Goal: Information Seeking & Learning: Learn about a topic

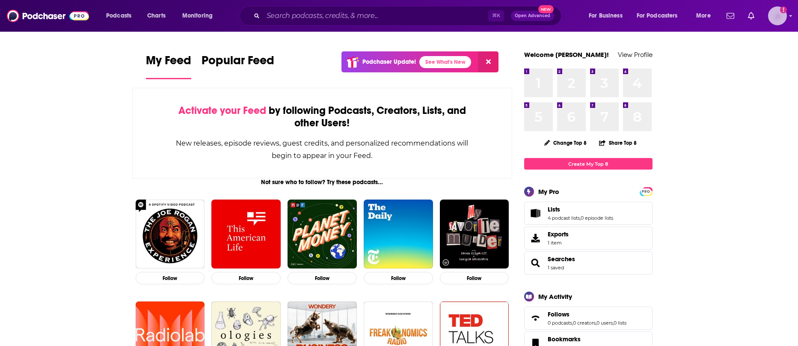
click at [773, 18] on img "Logged in as juliahaav" at bounding box center [777, 15] width 19 height 19
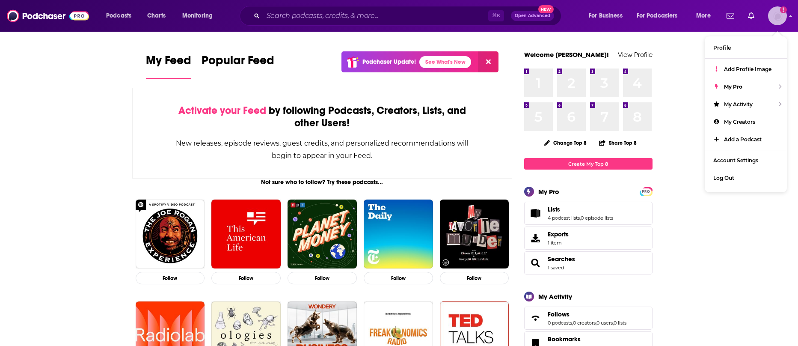
click at [774, 17] on img "Logged in as juliahaav" at bounding box center [777, 15] width 19 height 19
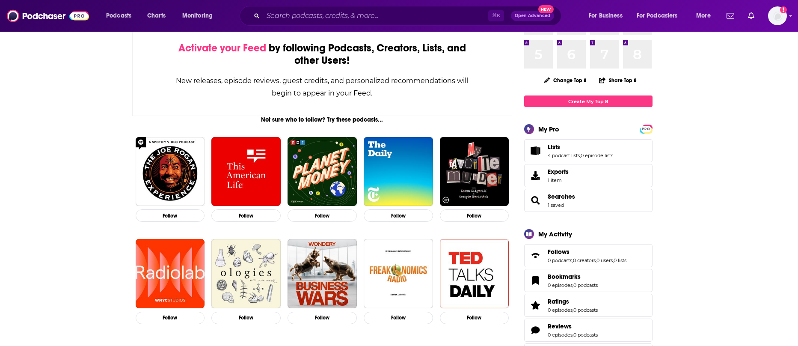
scroll to position [108, 0]
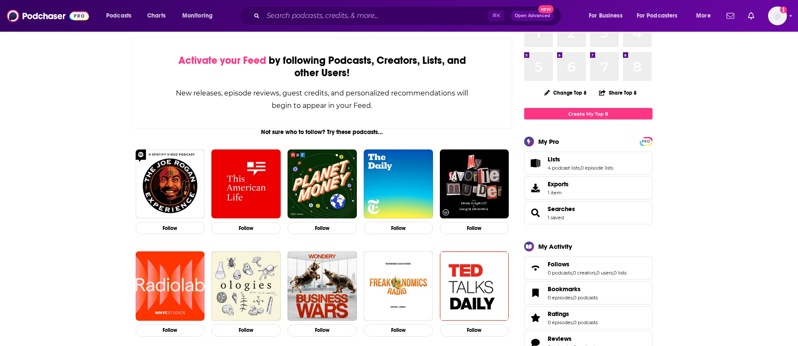
scroll to position [0, 0]
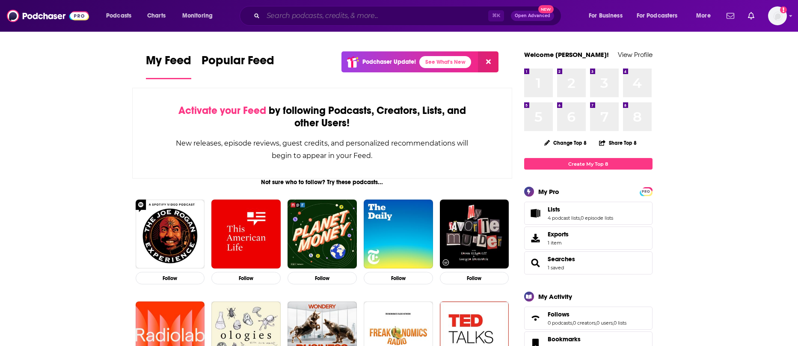
click at [349, 20] on input "Search podcasts, credits, & more..." at bounding box center [375, 16] width 225 height 14
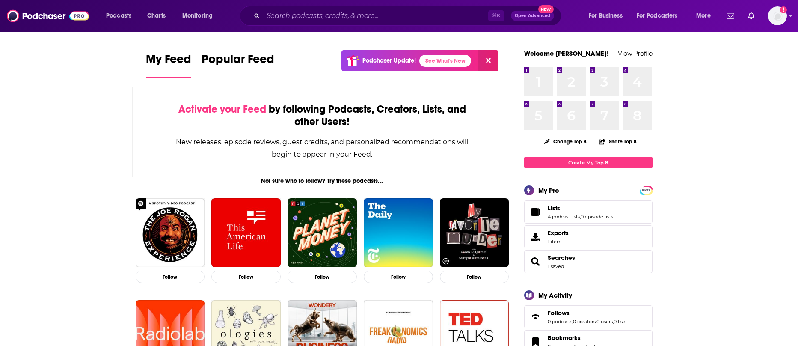
scroll to position [40, 0]
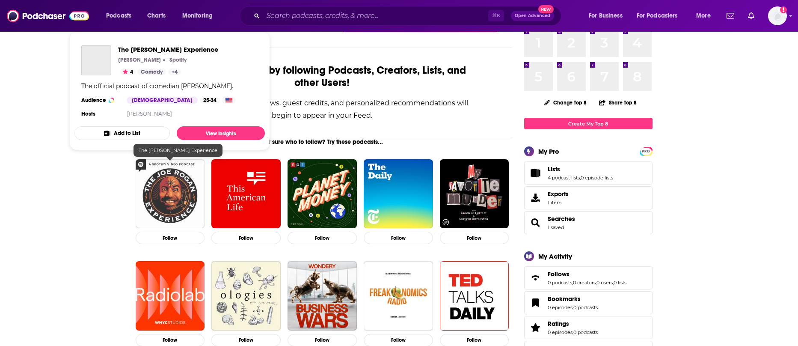
click at [162, 186] on img "The Joe Rogan Experience" at bounding box center [170, 193] width 69 height 69
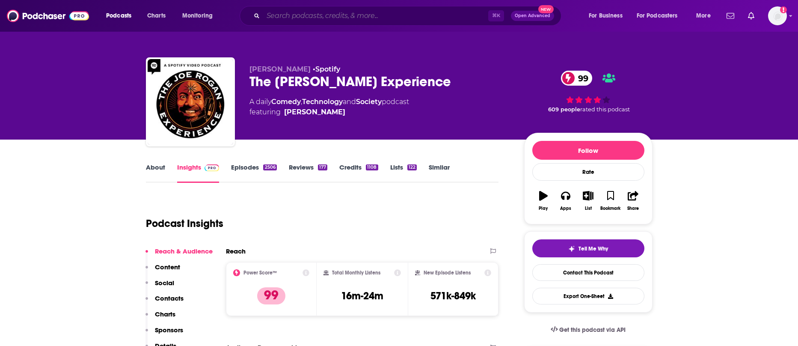
click at [315, 19] on input "Search podcasts, credits, & more..." at bounding box center [375, 16] width 225 height 14
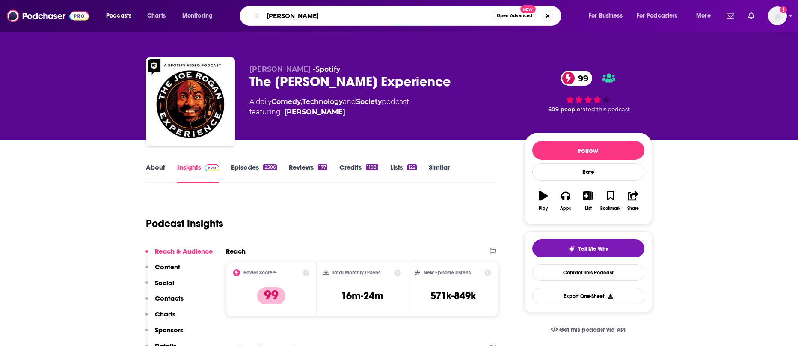
type input "theo vonn"
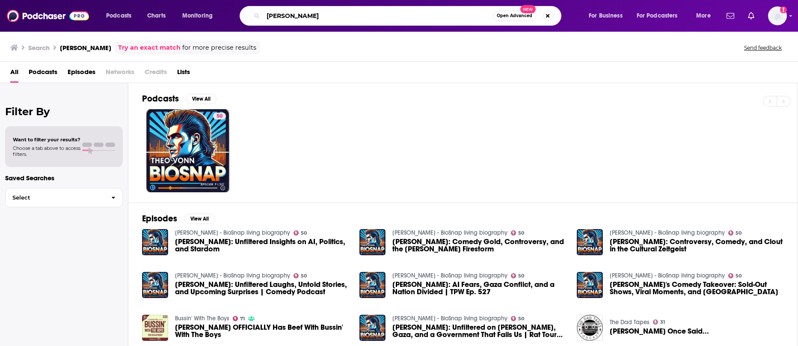
click at [312, 19] on input "theo vonn" at bounding box center [378, 16] width 230 height 14
type input "theo von"
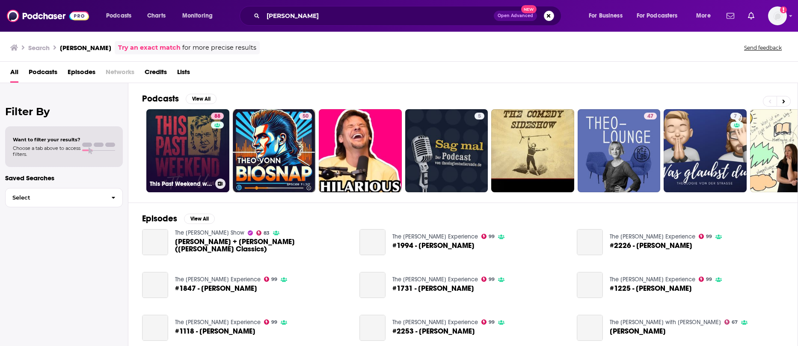
click at [175, 145] on link "88 This Past Weekend w/ Theo Von" at bounding box center [187, 150] width 83 height 83
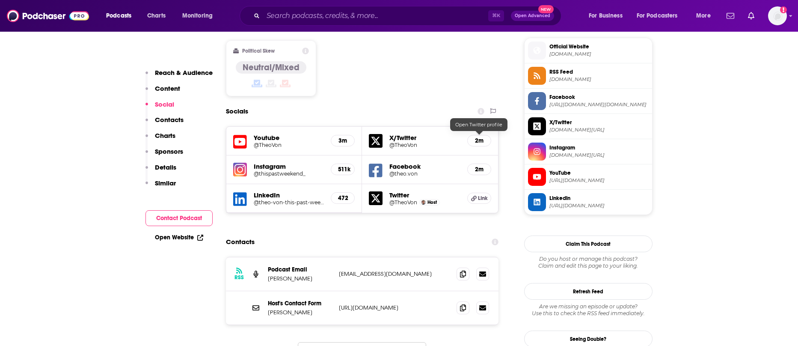
scroll to position [733, 0]
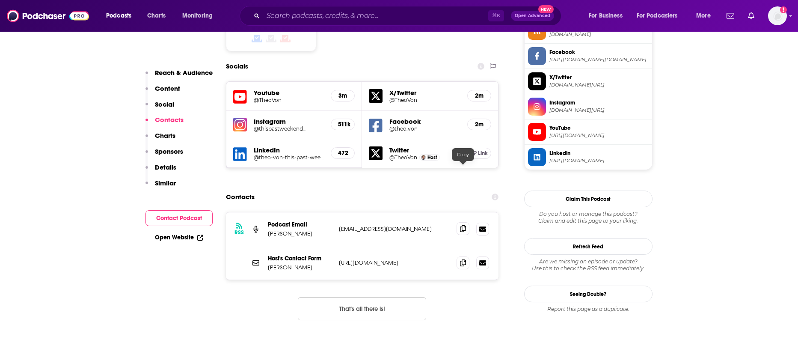
click at [460, 225] on icon at bounding box center [463, 228] width 6 height 7
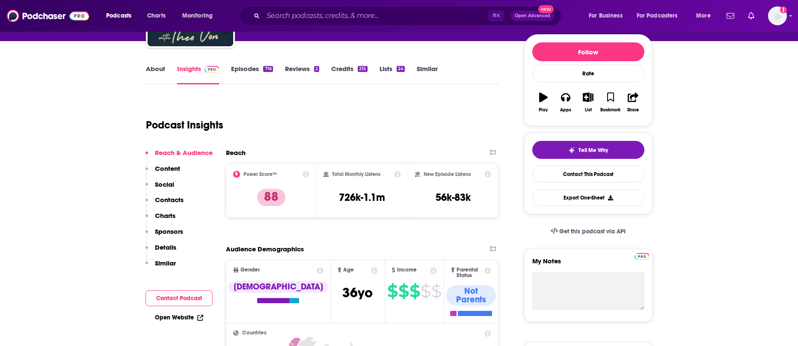
scroll to position [0, 0]
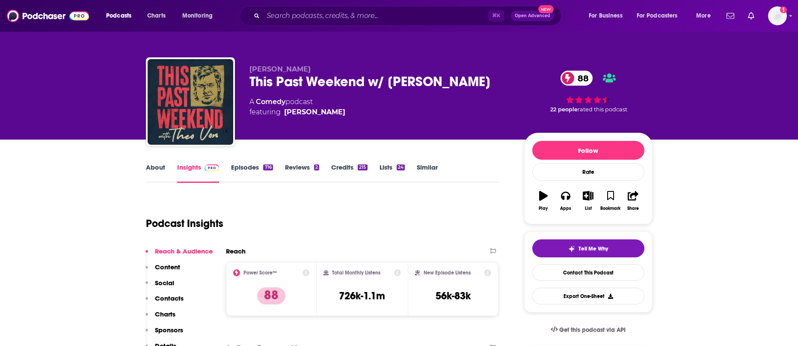
click at [423, 167] on link "Similar" at bounding box center [427, 173] width 21 height 20
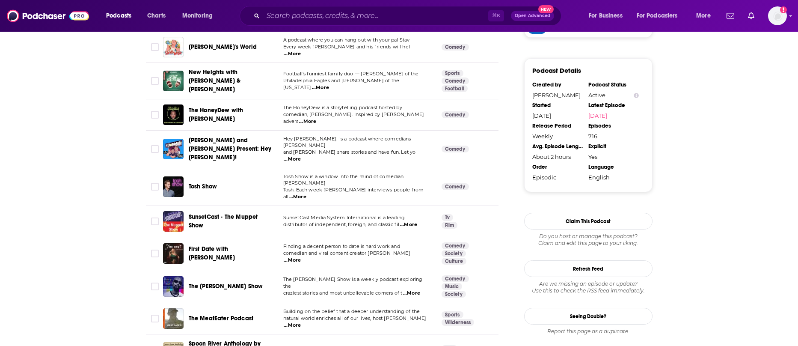
scroll to position [930, 0]
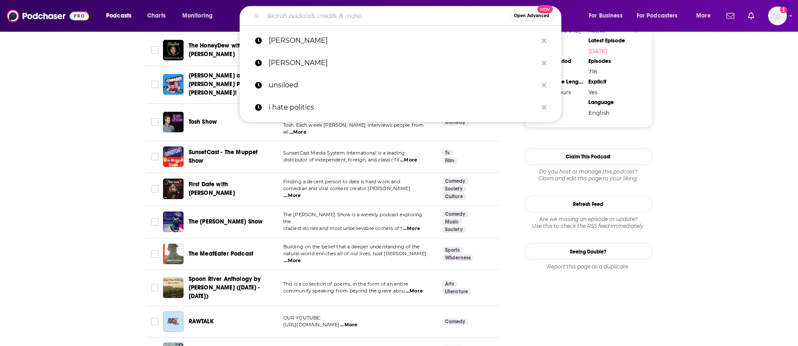
drag, startPoint x: 296, startPoint y: 19, endPoint x: 296, endPoint y: 12, distance: 6.8
click at [296, 19] on input "Search podcasts, credits, & more..." at bounding box center [386, 16] width 247 height 14
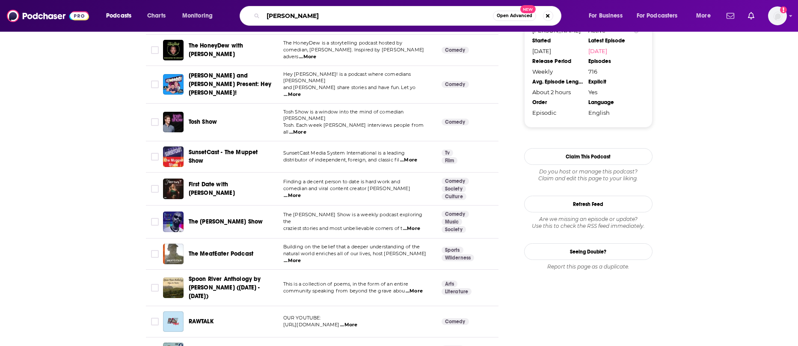
type input "ezra klein"
click at [374, 19] on input "ezra klein" at bounding box center [378, 16] width 230 height 14
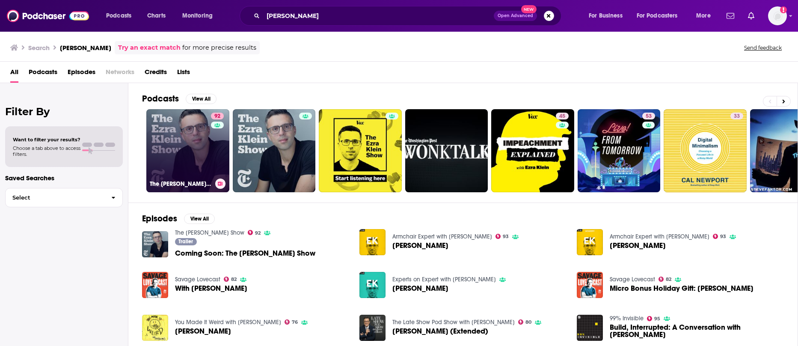
click at [186, 143] on link "92 The Ezra Klein Show" at bounding box center [187, 150] width 83 height 83
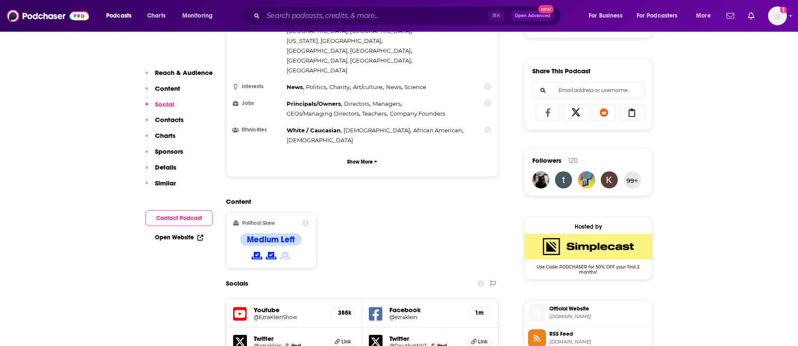
scroll to position [594, 0]
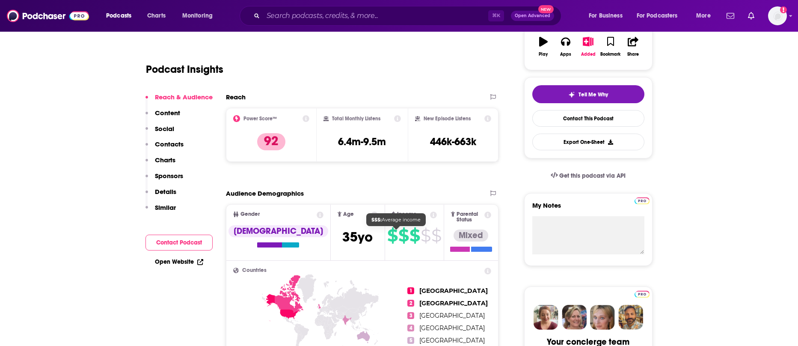
scroll to position [0, 0]
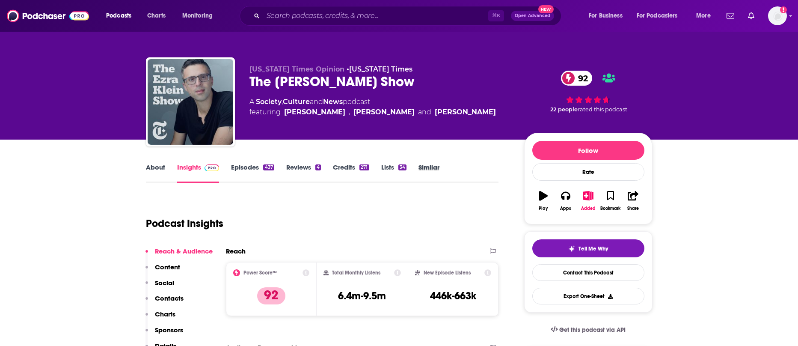
click at [440, 165] on div "Similar" at bounding box center [434, 173] width 33 height 20
click at [438, 166] on link "Similar" at bounding box center [428, 173] width 21 height 20
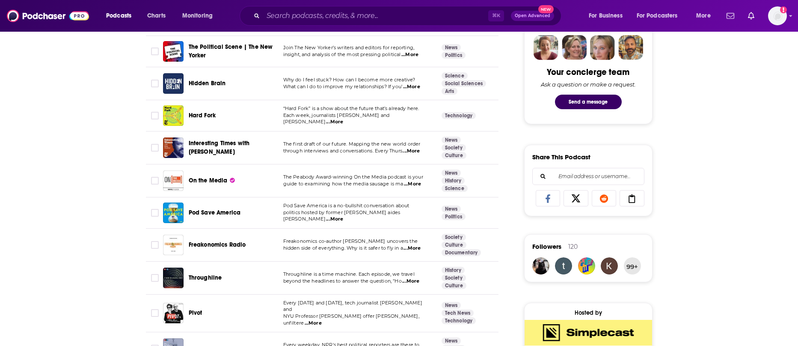
scroll to position [424, 0]
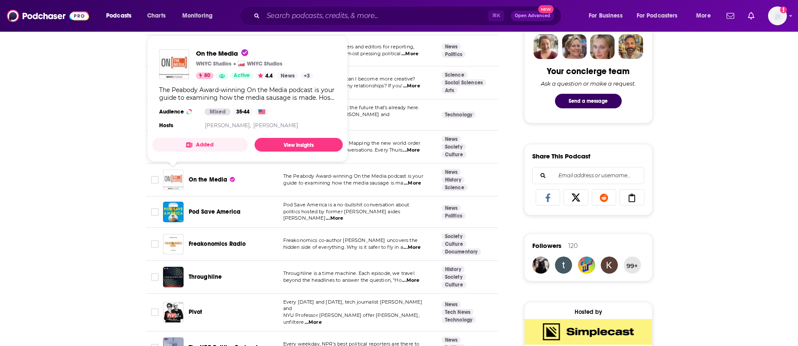
click at [175, 183] on img "On the Media" at bounding box center [173, 179] width 21 height 21
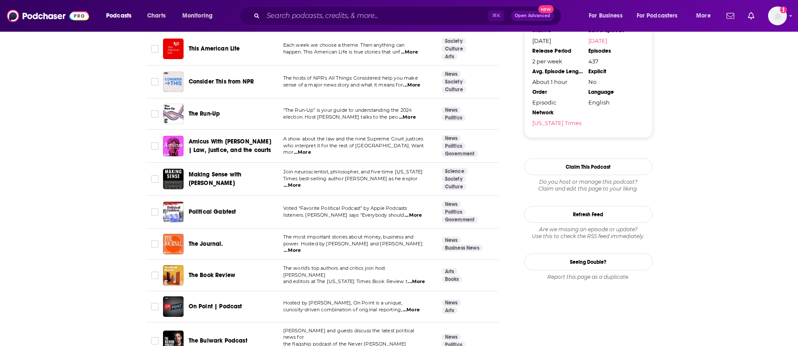
scroll to position [956, 0]
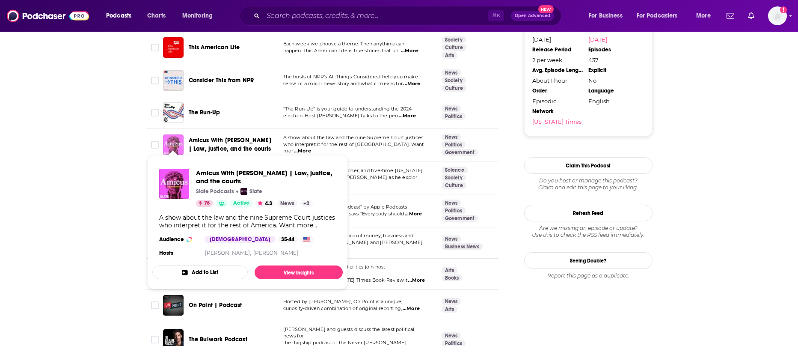
click at [177, 134] on img "Amicus With Dahlia Lithwick | Law, justice, and the courts" at bounding box center [173, 144] width 21 height 21
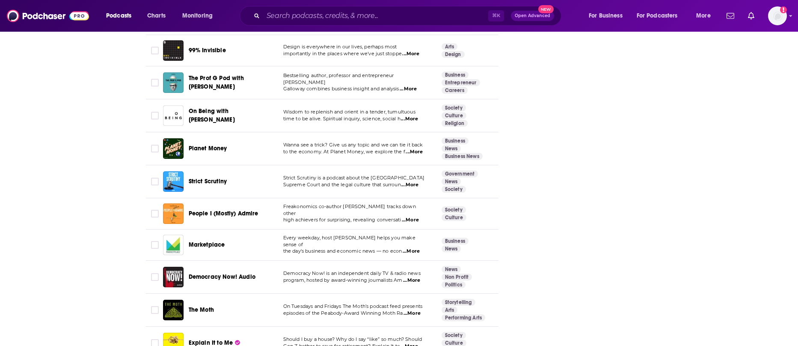
scroll to position [1503, 0]
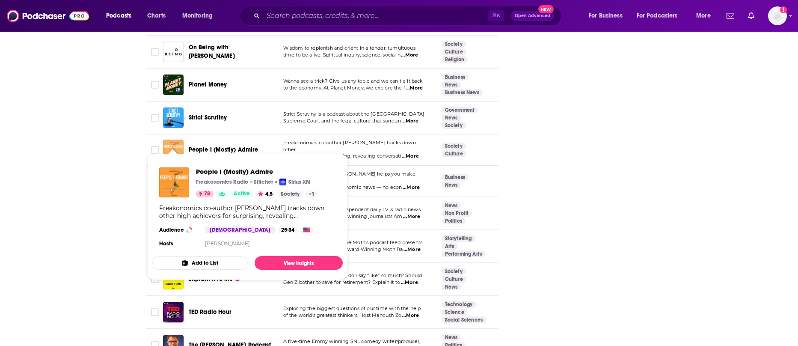
click at [169, 139] on img "People I (Mostly) Admire" at bounding box center [173, 149] width 21 height 21
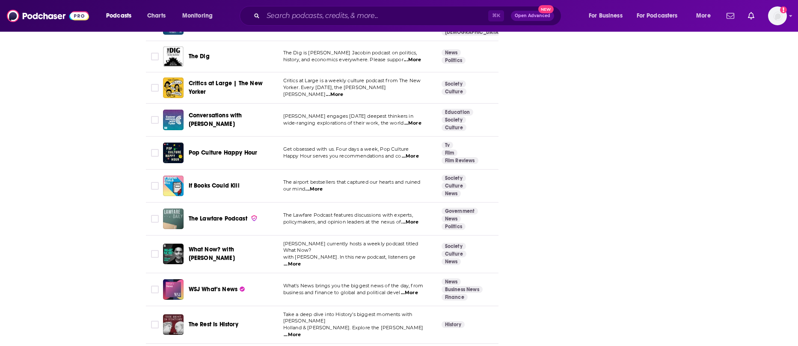
scroll to position [2265, 0]
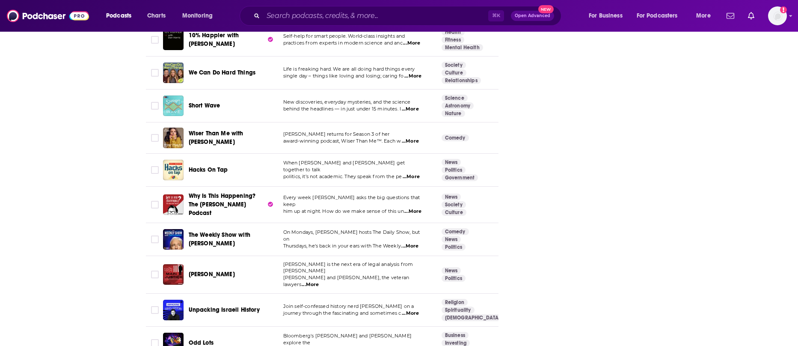
scroll to position [2965, 0]
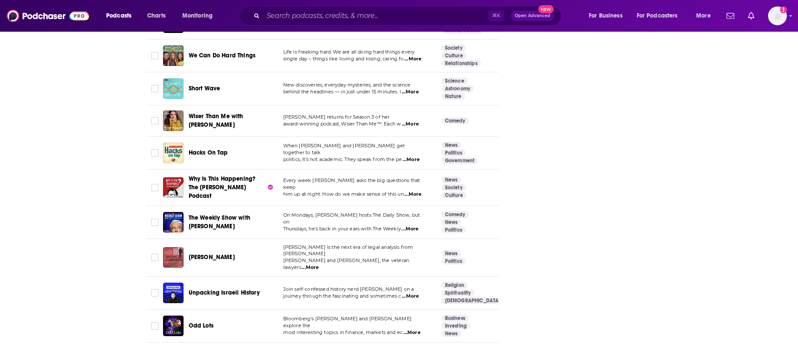
click at [171, 247] on img "Main Justice" at bounding box center [173, 257] width 21 height 21
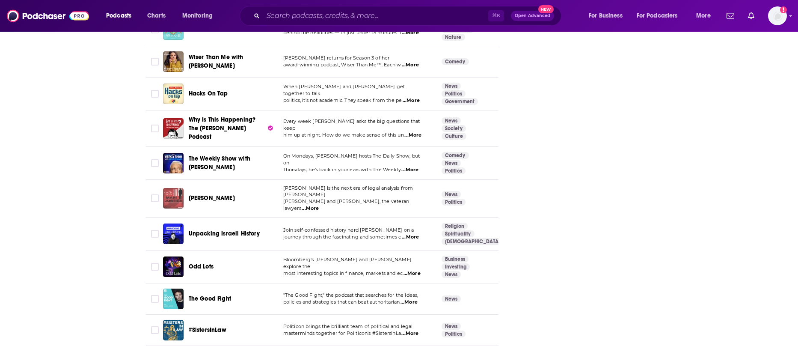
scroll to position [3023, 0]
click at [178, 119] on img "Why Is This Happening? The Chris Hayes Podcast" at bounding box center [173, 129] width 21 height 21
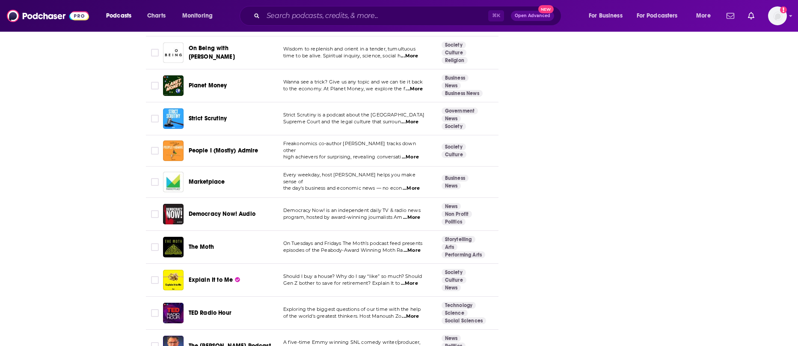
scroll to position [1506, 0]
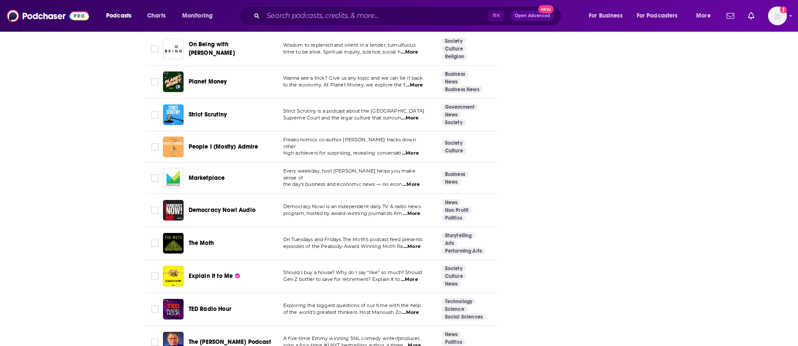
click at [169, 136] on img "People I (Mostly) Admire" at bounding box center [173, 146] width 21 height 21
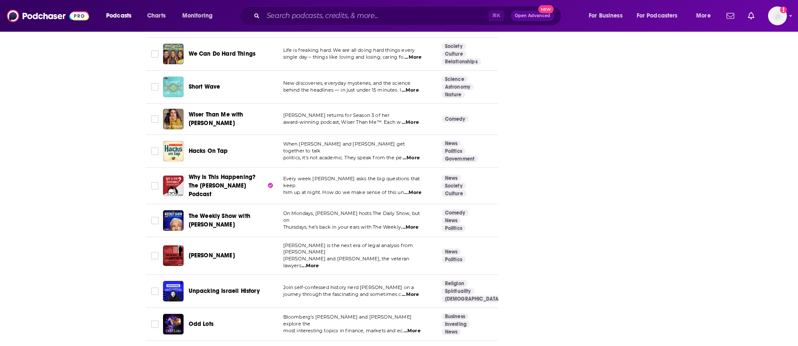
scroll to position [2977, 0]
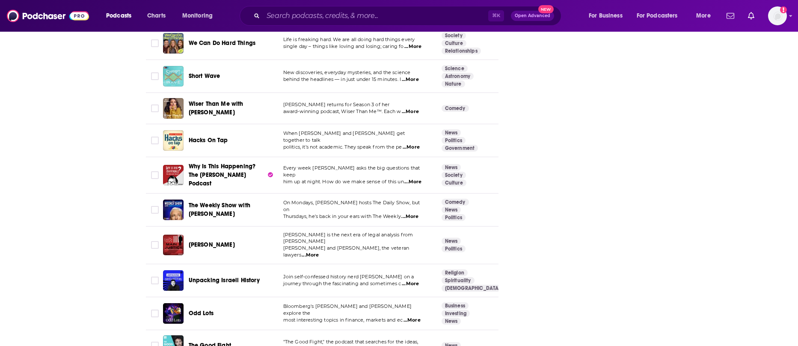
click at [454, 172] on link "Society" at bounding box center [453, 175] width 24 height 7
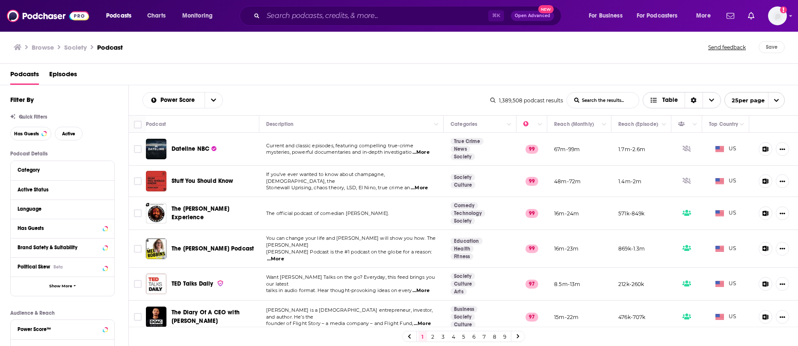
click at [698, 104] on div "Sort Direction" at bounding box center [693, 99] width 18 height 15
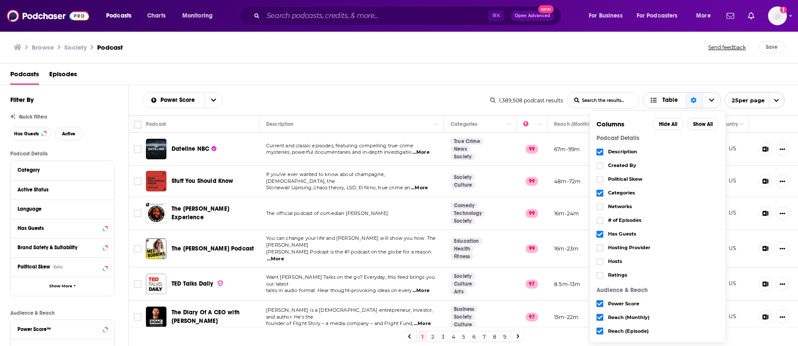
click at [696, 100] on div "Sort Direction" at bounding box center [693, 99] width 18 height 15
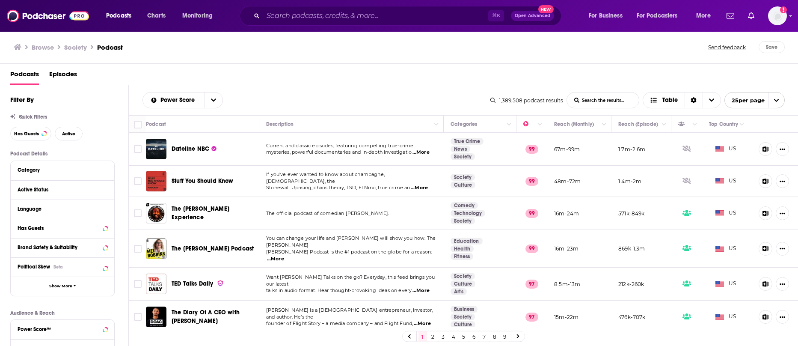
drag, startPoint x: 274, startPoint y: 99, endPoint x: 138, endPoint y: 145, distance: 143.0
click at [274, 99] on div "Power Score List Search Input Search the results... Table" at bounding box center [316, 100] width 348 height 16
drag, startPoint x: 68, startPoint y: 135, endPoint x: 72, endPoint y: 148, distance: 13.0
click at [68, 135] on span "Active" at bounding box center [68, 133] width 13 height 5
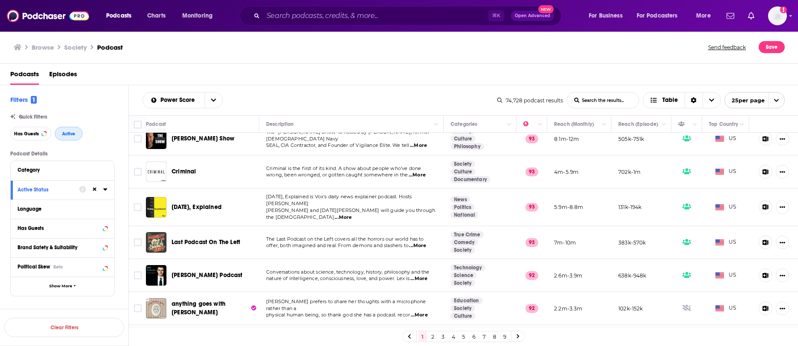
scroll to position [502, 0]
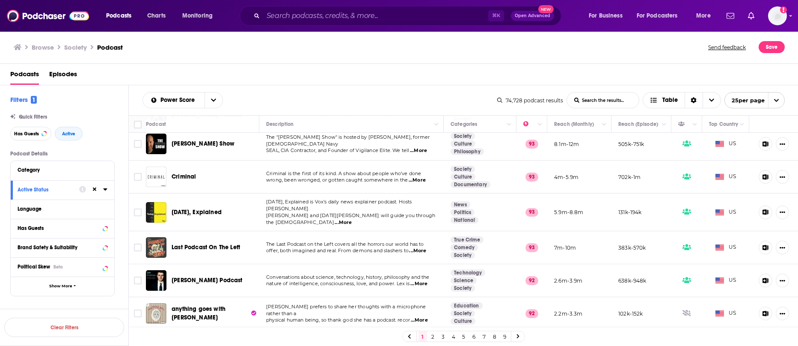
click at [158, 176] on img "Criminal" at bounding box center [156, 176] width 21 height 21
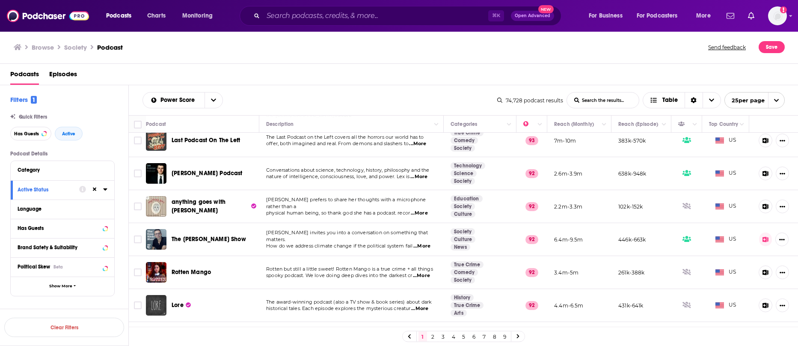
scroll to position [626, 0]
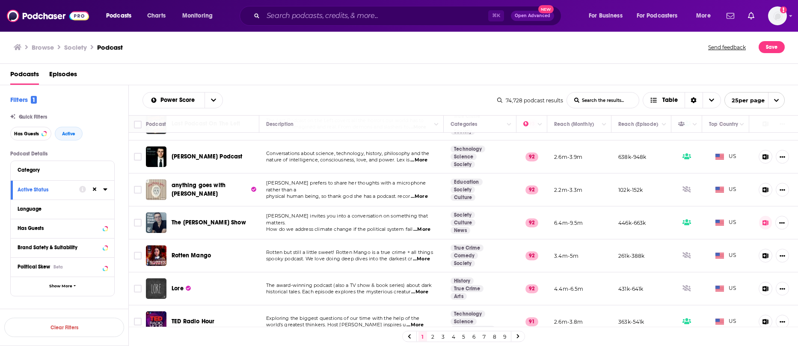
click at [520, 337] on link at bounding box center [518, 336] width 14 height 10
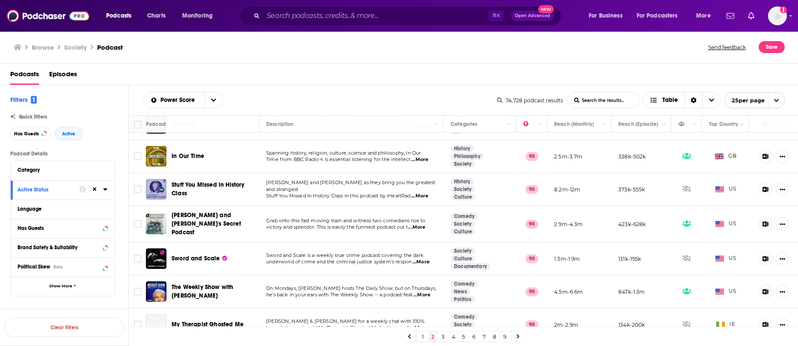
scroll to position [234, 0]
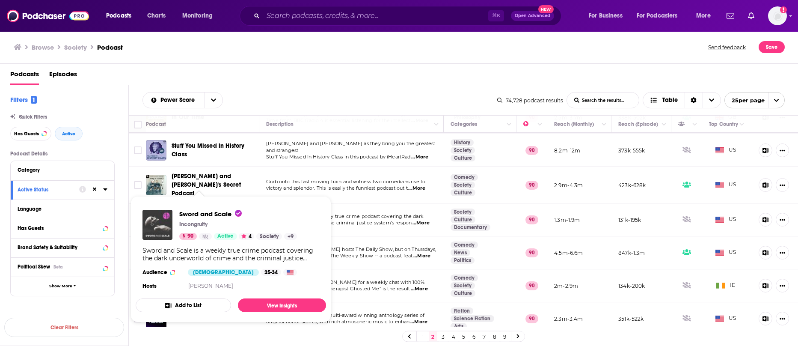
click at [154, 224] on img "Sword and Scale" at bounding box center [157, 225] width 30 height 30
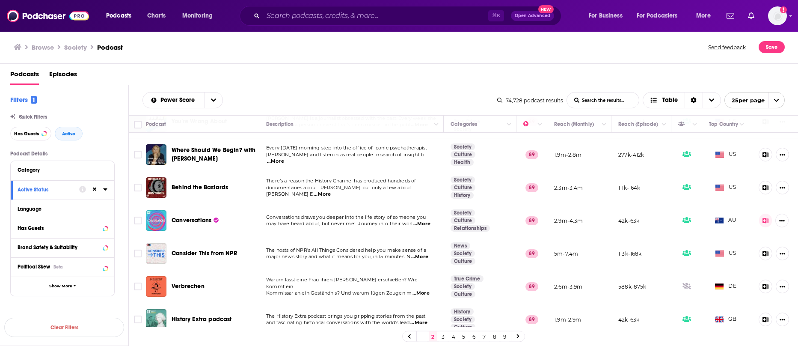
scroll to position [628, 0]
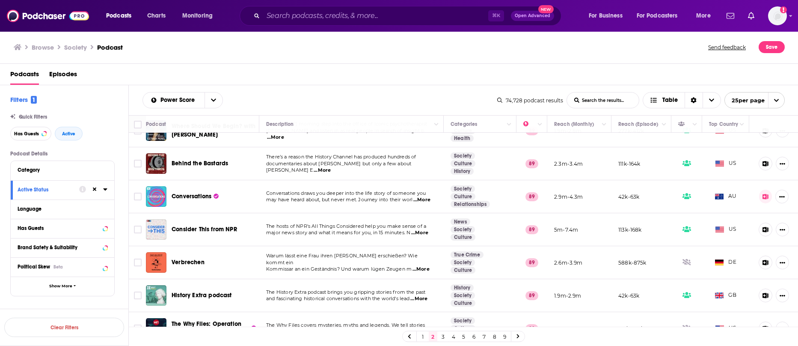
click at [441, 338] on link "3" at bounding box center [443, 336] width 9 height 10
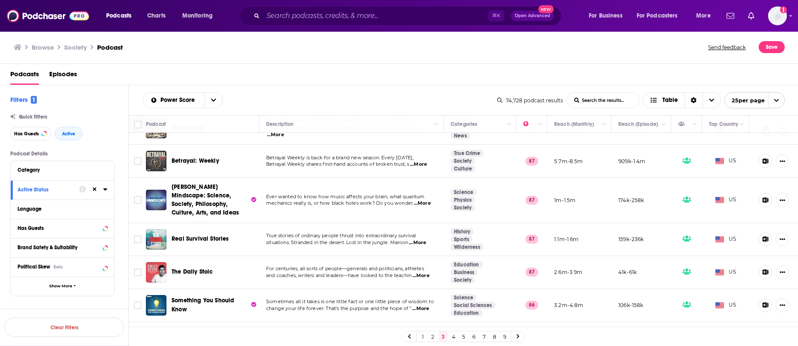
scroll to position [638, 0]
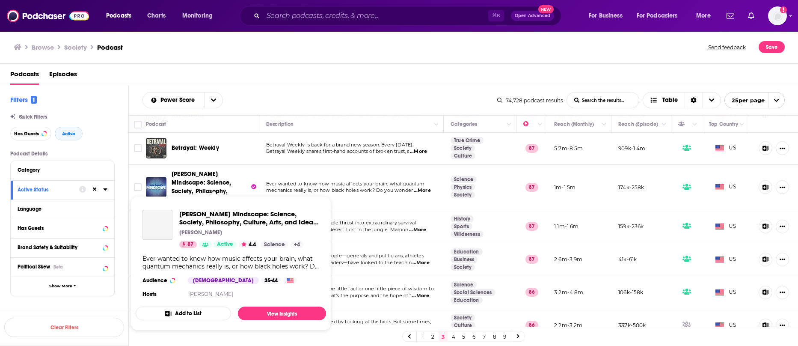
click at [184, 176] on span "[PERSON_NAME] Mindscape: Science, Society, Philosophy, Culture, Arts, and Ideas" at bounding box center [205, 186] width 67 height 33
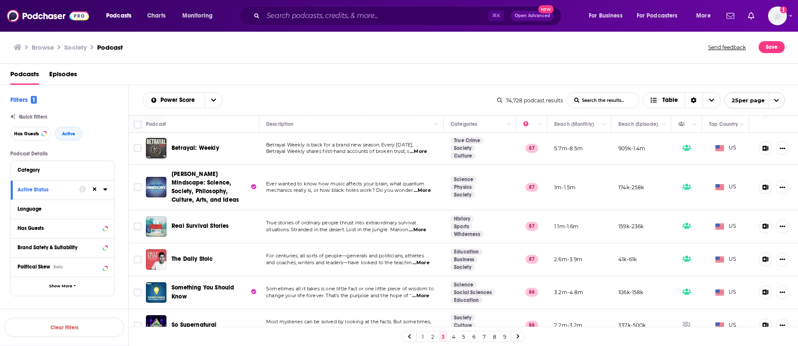
click at [453, 335] on link "4" at bounding box center [453, 336] width 9 height 10
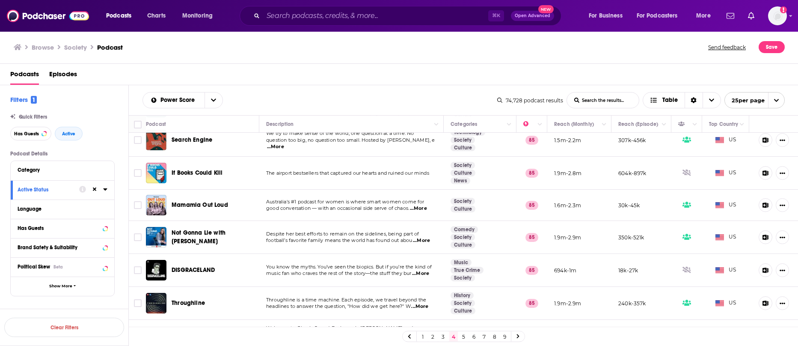
scroll to position [622, 0]
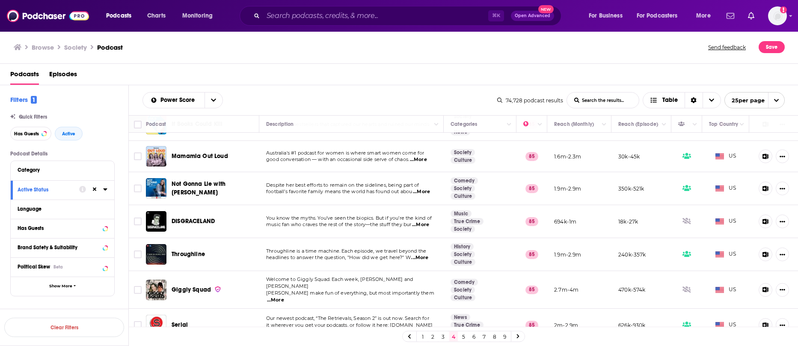
drag, startPoint x: 463, startPoint y: 335, endPoint x: 479, endPoint y: 343, distance: 18.0
click at [463, 334] on link "5" at bounding box center [463, 336] width 9 height 10
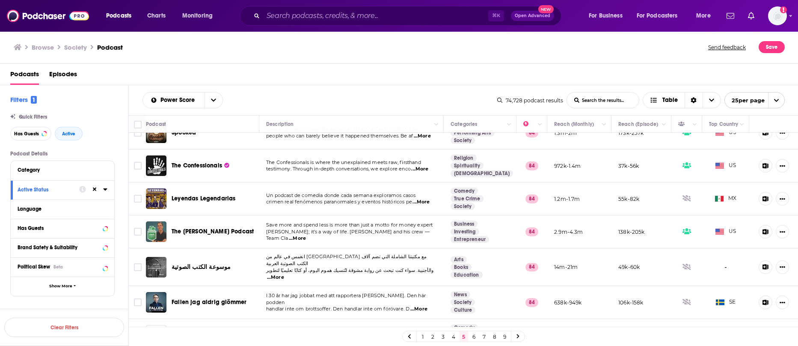
scroll to position [624, 0]
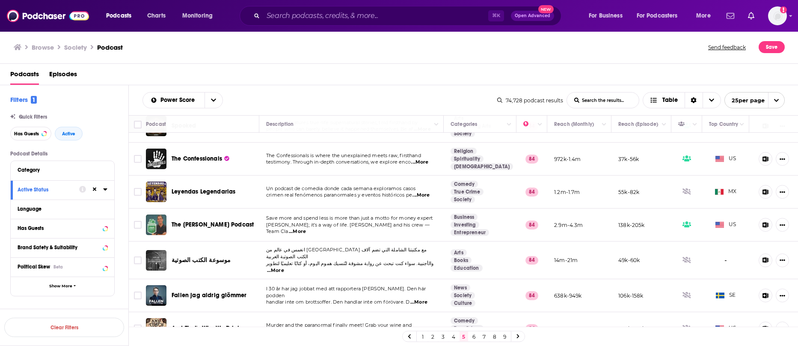
click at [476, 338] on link "6" at bounding box center [474, 336] width 9 height 10
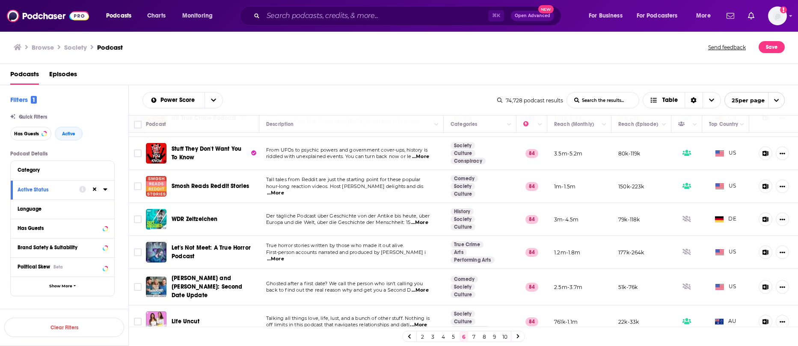
scroll to position [152, 0]
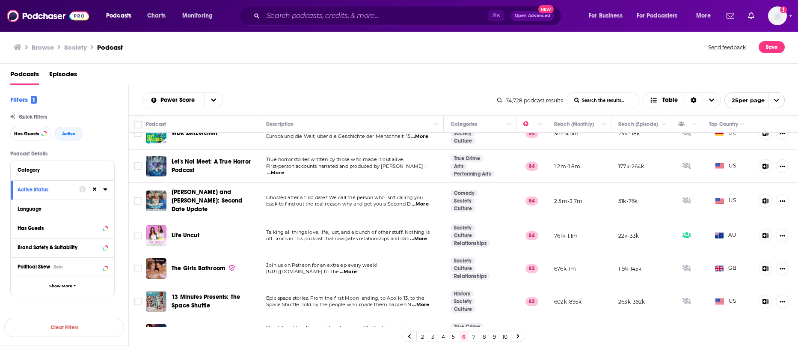
click at [472, 155] on link "True Crime" at bounding box center [466, 158] width 33 height 7
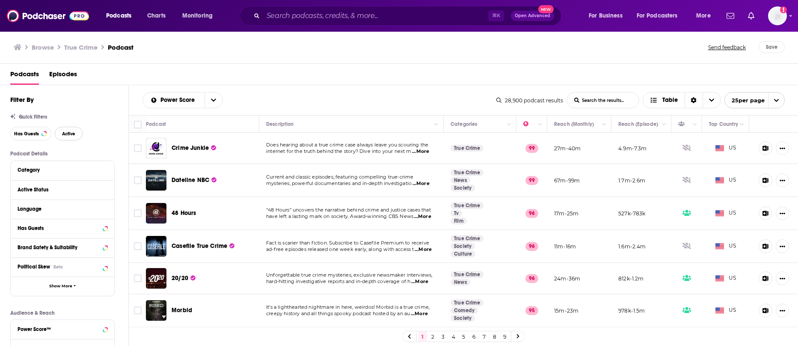
click at [70, 133] on span "Active" at bounding box center [68, 133] width 13 height 5
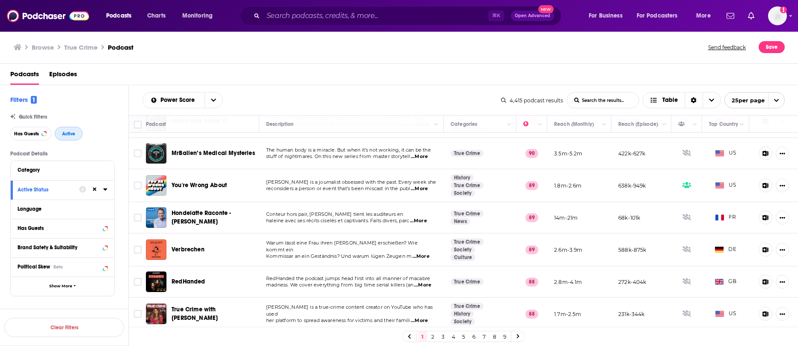
scroll to position [609, 0]
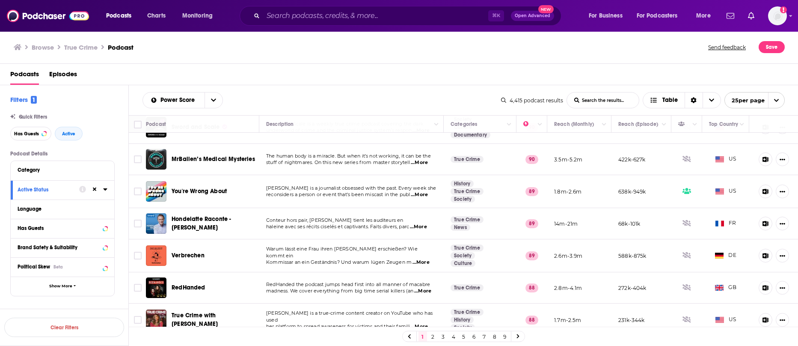
click at [430, 338] on link "2" at bounding box center [433, 336] width 9 height 10
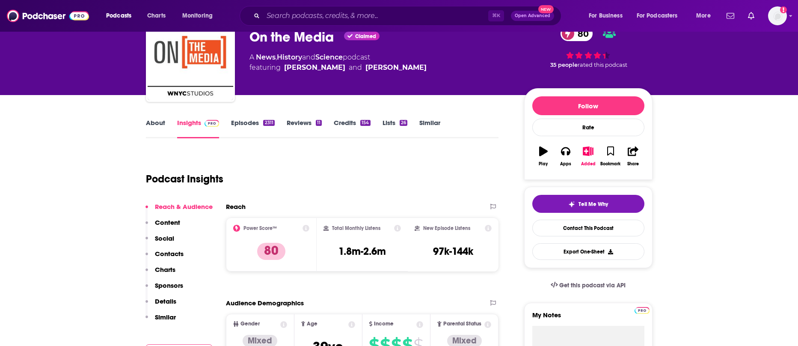
scroll to position [46, 0]
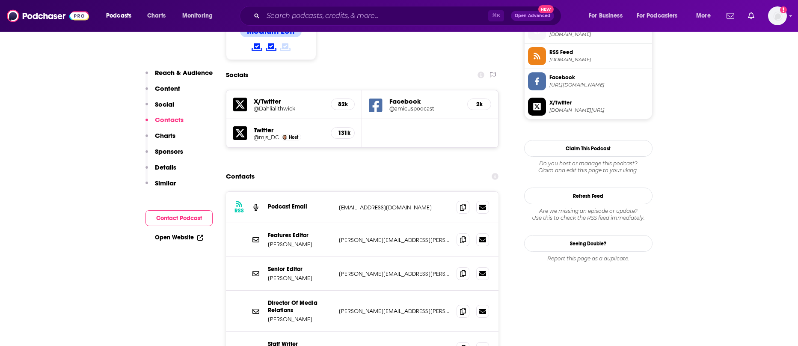
scroll to position [707, 0]
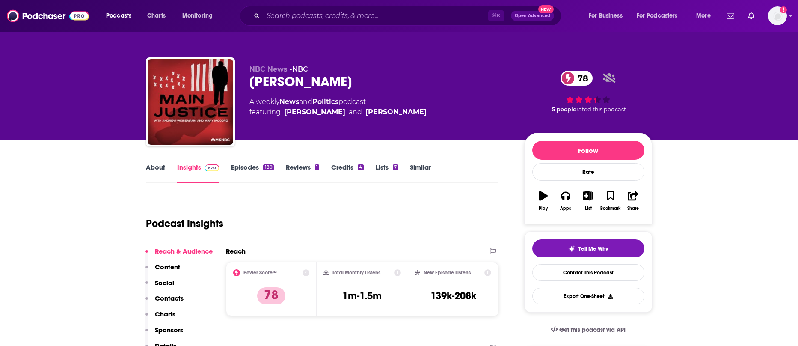
click at [424, 173] on link "Similar" at bounding box center [420, 173] width 21 height 20
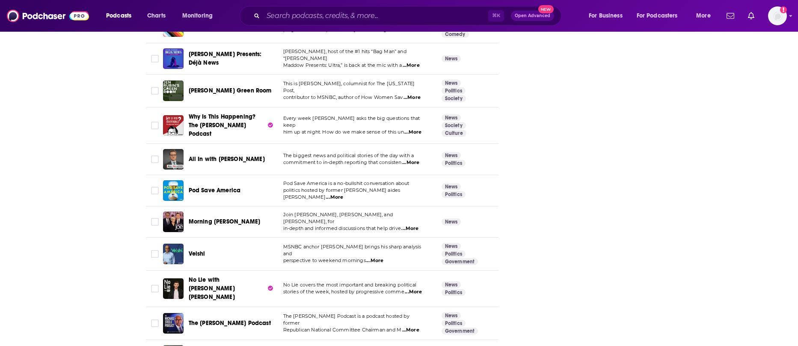
scroll to position [1243, 0]
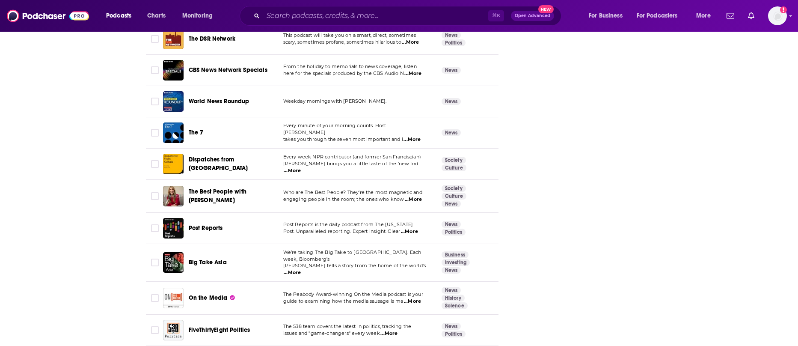
scroll to position [2970, 0]
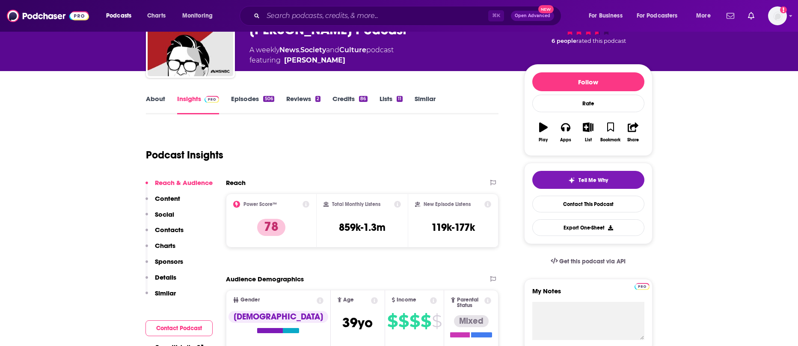
scroll to position [95, 0]
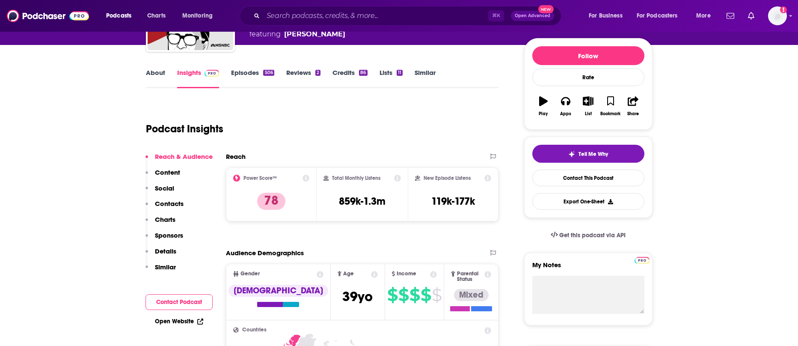
click at [433, 76] on link "Similar" at bounding box center [425, 78] width 21 height 20
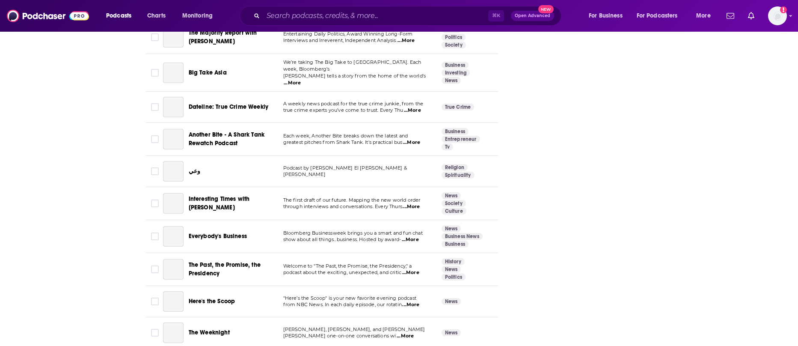
scroll to position [2987, 0]
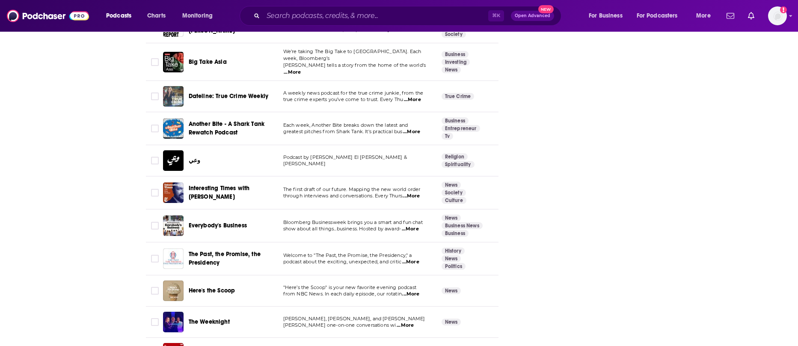
click at [178, 86] on img "Dateline: True Crime Weekly" at bounding box center [173, 96] width 21 height 21
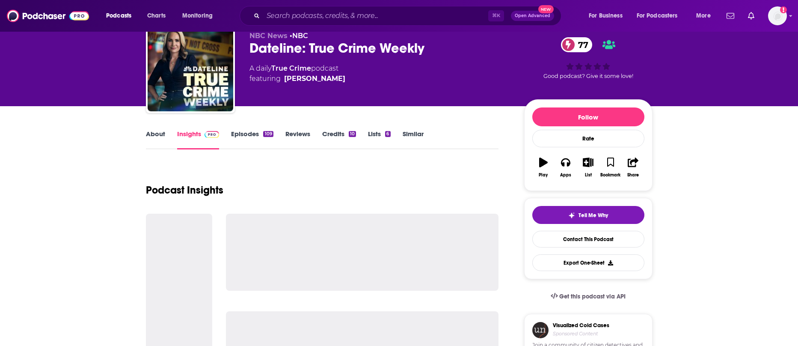
scroll to position [62, 0]
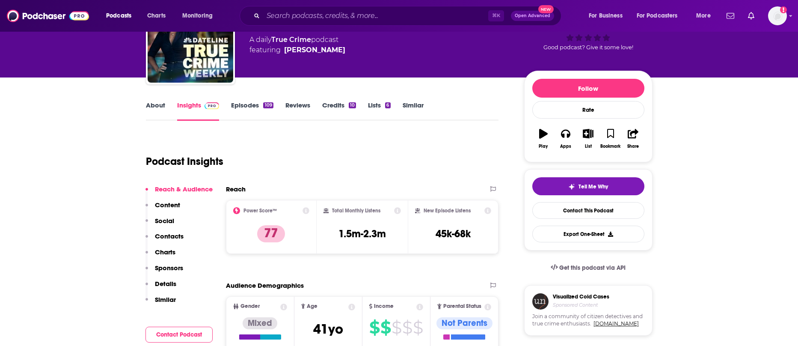
click at [417, 107] on link "Similar" at bounding box center [413, 111] width 21 height 20
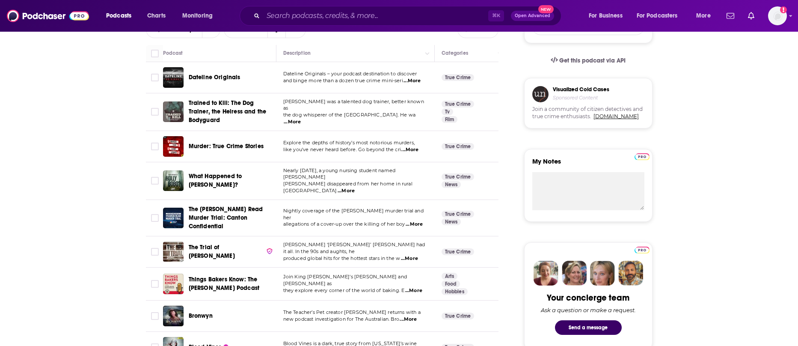
scroll to position [272, 0]
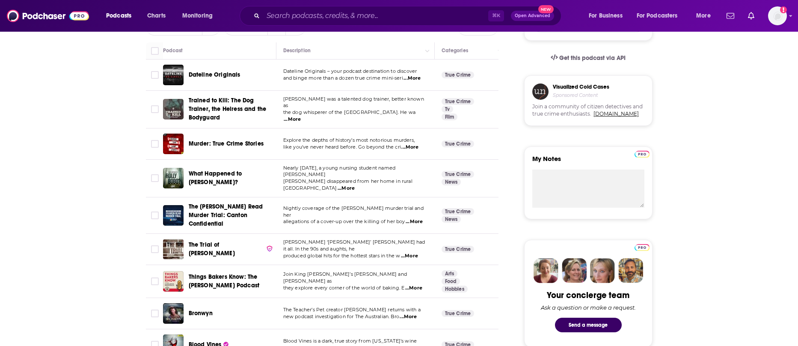
click at [407, 145] on span "...More" at bounding box center [409, 147] width 17 height 7
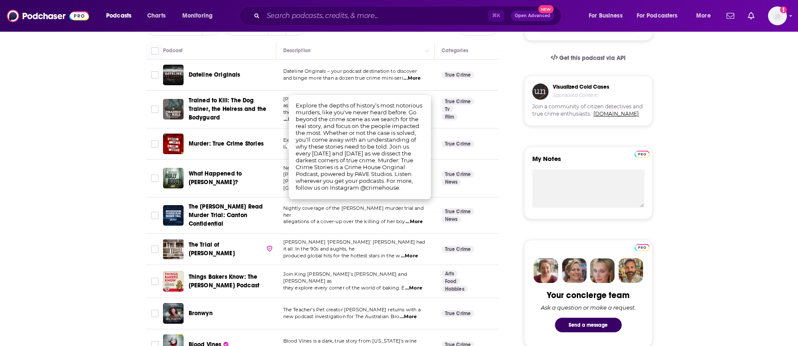
click at [492, 173] on td "True Crime News" at bounding box center [471, 179] width 73 height 38
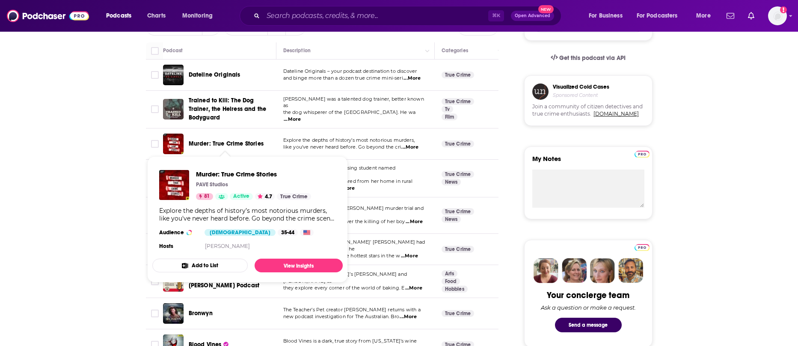
drag, startPoint x: 233, startPoint y: 139, endPoint x: 237, endPoint y: 139, distance: 4.3
click at [233, 140] on span "Murder: True Crime Stories" at bounding box center [226, 143] width 75 height 7
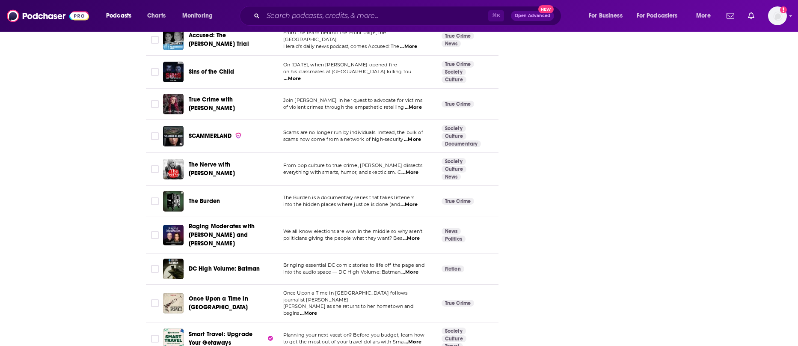
scroll to position [1390, 0]
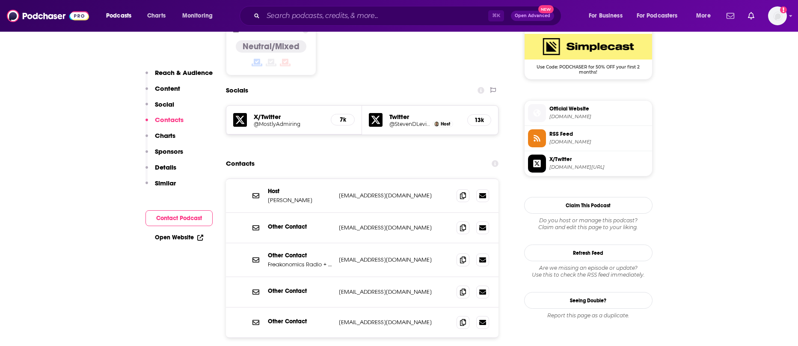
scroll to position [710, 0]
